Goal: Navigation & Orientation: Find specific page/section

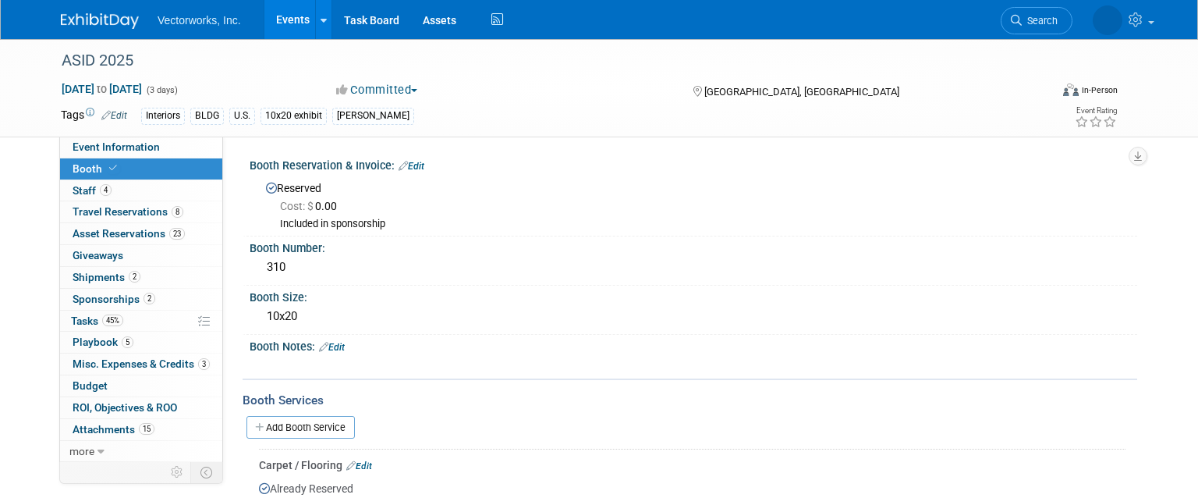
click at [302, 18] on link "Events" at bounding box center [292, 19] width 57 height 39
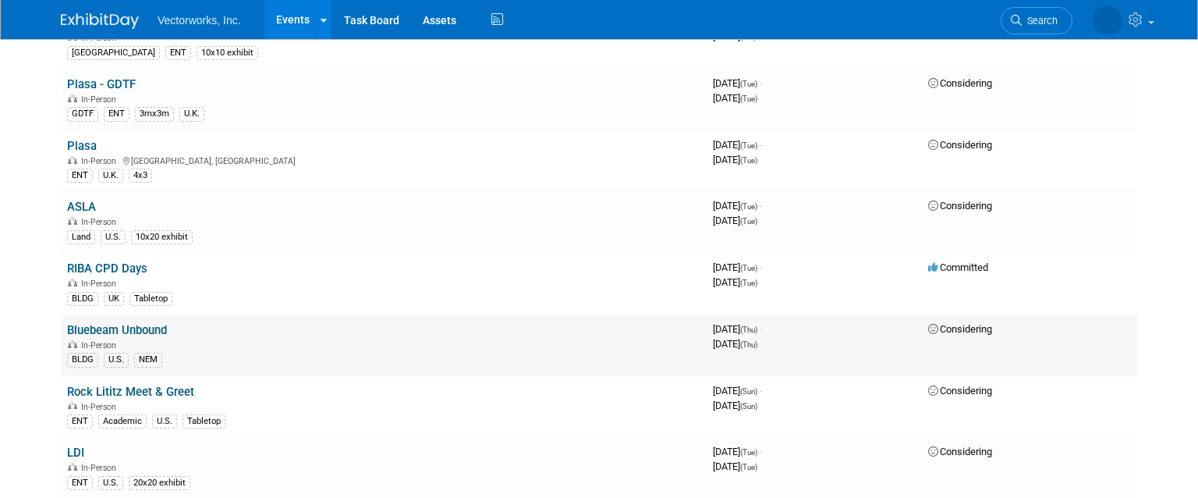
scroll to position [2053, 0]
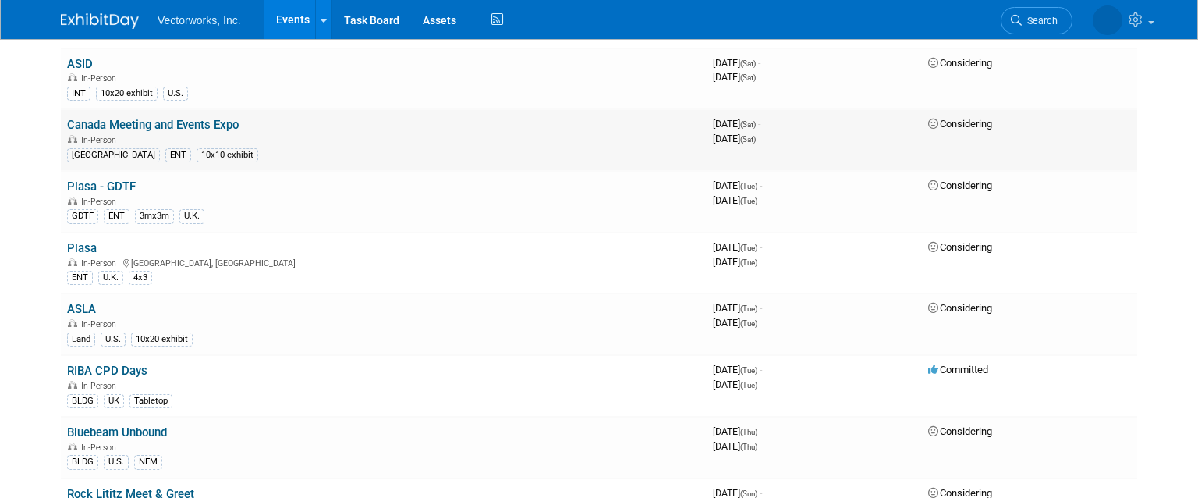
click at [112, 129] on link "Canada Meeting and Events Expo" at bounding box center [153, 125] width 172 height 14
